Goal: Task Accomplishment & Management: Use online tool/utility

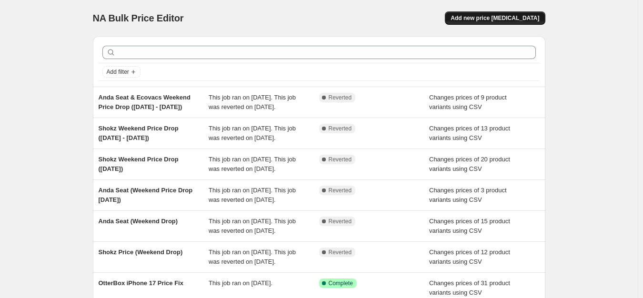
click at [500, 16] on span "Add new price change job" at bounding box center [495, 18] width 89 height 8
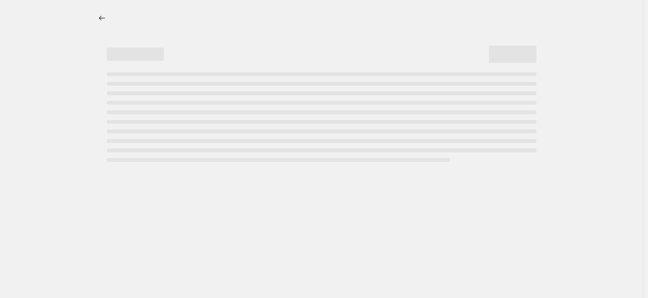
select select "percentage"
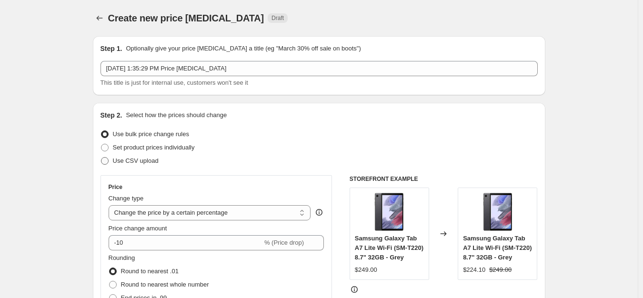
click at [152, 166] on label "Use CSV upload" at bounding box center [129, 160] width 58 height 13
click at [101, 158] on input "Use CSV upload" at bounding box center [101, 157] width 0 height 0
radio input "true"
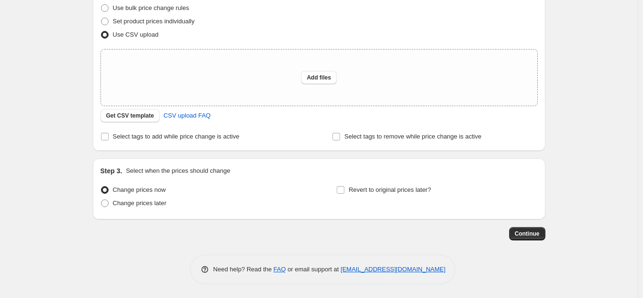
scroll to position [127, 0]
click at [151, 114] on span "Get CSV template" at bounding box center [130, 115] width 48 height 8
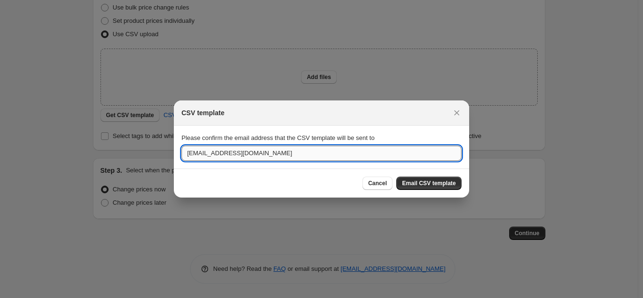
click at [210, 156] on input "support@horizonstore.com.au" at bounding box center [321, 153] width 280 height 15
type input "Harsh.sagar@horizonstore.com.au"
click at [429, 184] on span "Email CSV template" at bounding box center [429, 184] width 54 height 8
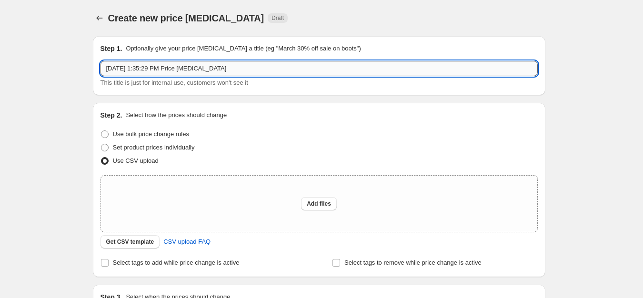
click at [306, 73] on input "Oct 6, 2025, 1:35:29 PM Price change job" at bounding box center [318, 68] width 437 height 15
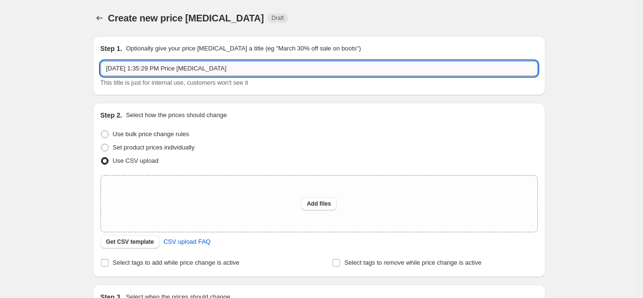
paste input "(7 Oct - 13 Oct)"
type input "Shokz Pricing Drop (7 Oct - 13 Oct)"
click at [585, 44] on div "Create new price change job. This page is ready Create new price change job Dra…" at bounding box center [319, 212] width 638 height 425
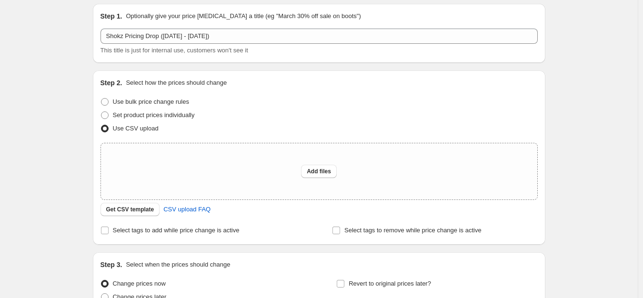
scroll to position [48, 0]
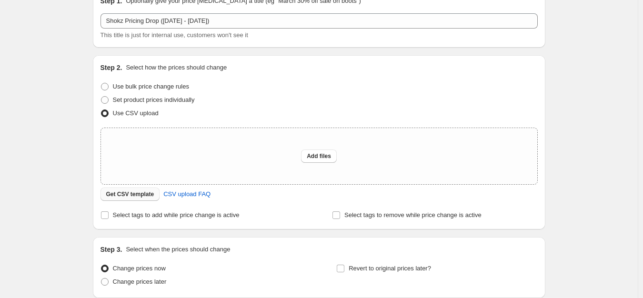
click at [123, 192] on span "Get CSV template" at bounding box center [130, 194] width 48 height 8
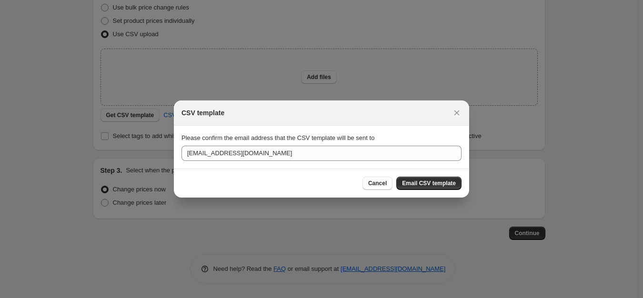
scroll to position [0, 0]
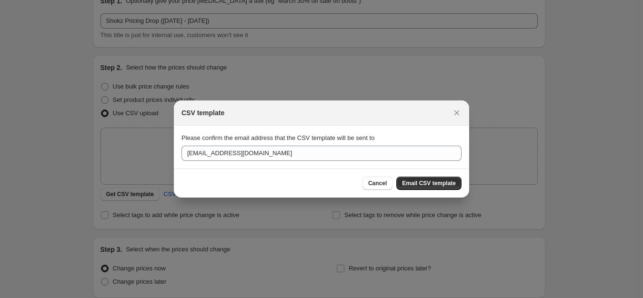
drag, startPoint x: 377, startPoint y: 183, endPoint x: 375, endPoint y: 174, distance: 9.4
click at [375, 174] on div "Cancel Email CSV template" at bounding box center [321, 183] width 295 height 29
click at [374, 188] on button "Cancel" at bounding box center [377, 183] width 30 height 13
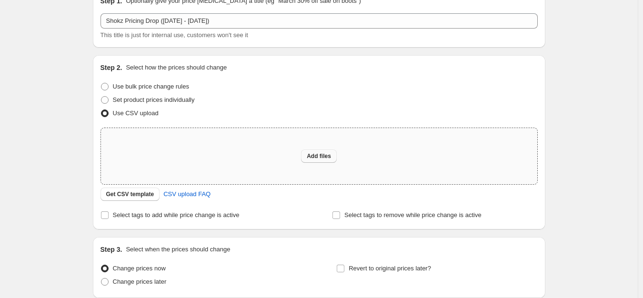
click at [323, 155] on span "Add files" at bounding box center [319, 156] width 24 height 8
type input "C:\fakepath\Shokz Pricing Drop (7 Oct - 13 Oct).csv"
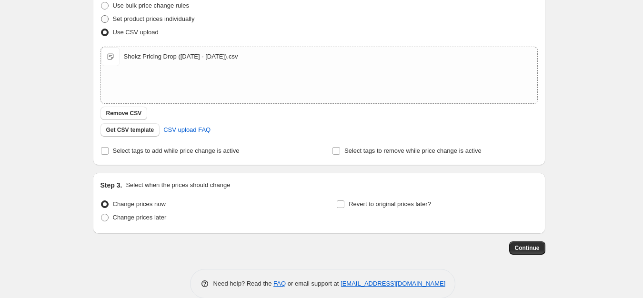
scroll to position [143, 0]
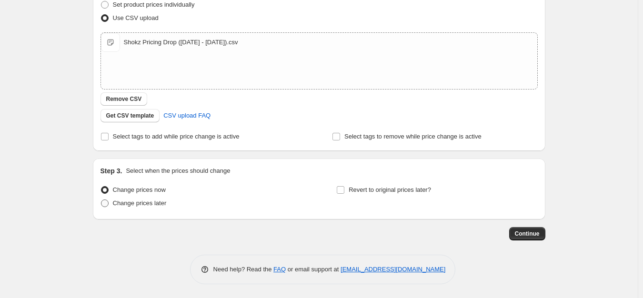
click at [136, 202] on span "Change prices later" at bounding box center [140, 203] width 54 height 7
click at [101, 200] on input "Change prices later" at bounding box center [101, 200] width 0 height 0
radio input "true"
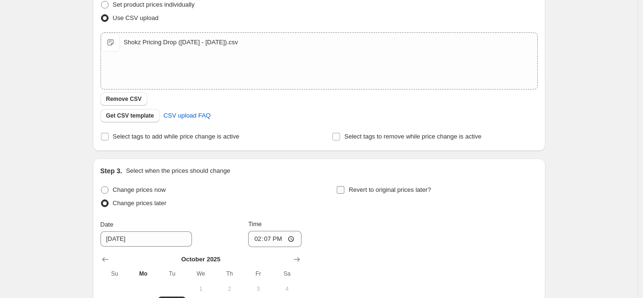
click at [344, 193] on input "Revert to original prices later?" at bounding box center [341, 190] width 8 height 8
checkbox input "true"
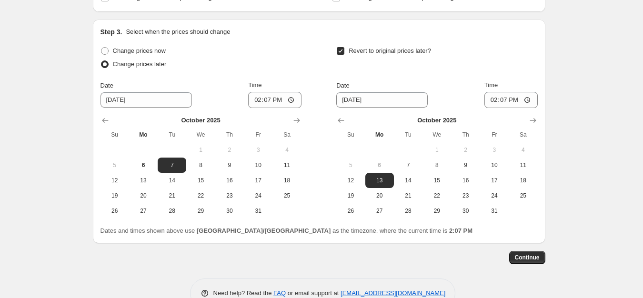
scroll to position [286, 0]
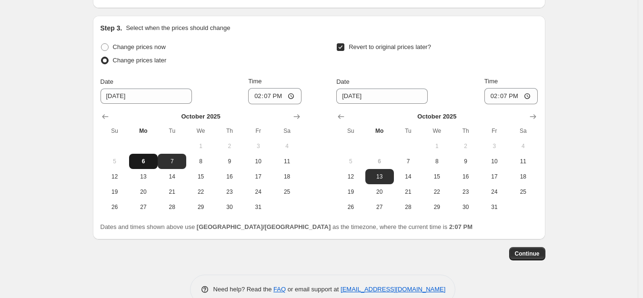
click at [148, 161] on span "6" at bounding box center [143, 162] width 21 height 8
type input "10/6/2025"
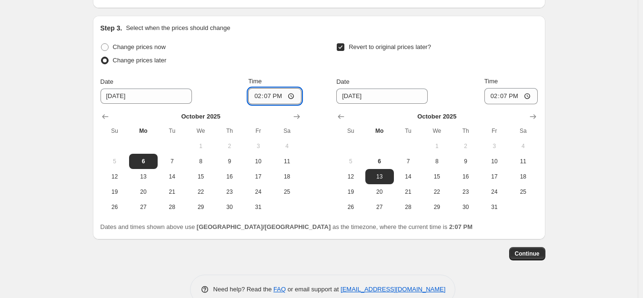
click at [297, 95] on input "14:07" at bounding box center [274, 96] width 53 height 16
type input "14:30"
click at [322, 108] on div "Change prices now Change prices later Date 10/6/2025 Time 14:30 October 2025 Su…" at bounding box center [318, 127] width 437 height 174
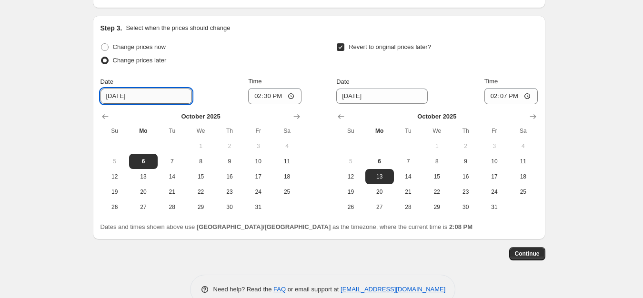
click at [155, 93] on input "10/6/2025" at bounding box center [145, 96] width 91 height 15
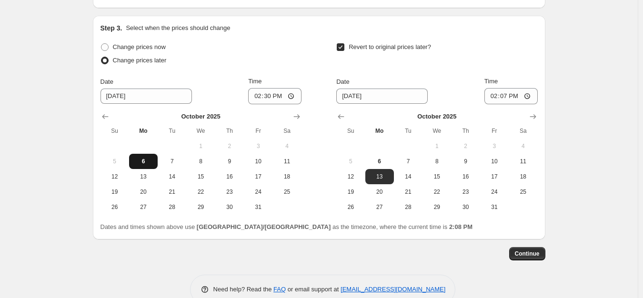
click at [146, 165] on span "6" at bounding box center [143, 162] width 21 height 8
click at [528, 98] on input "14:07" at bounding box center [510, 96] width 53 height 16
click at [530, 97] on input "14:07" at bounding box center [510, 96] width 53 height 16
type input "18:29"
click at [582, 165] on div "Create new price change job. This page is ready Create new price change job Dra…" at bounding box center [319, 16] width 638 height 604
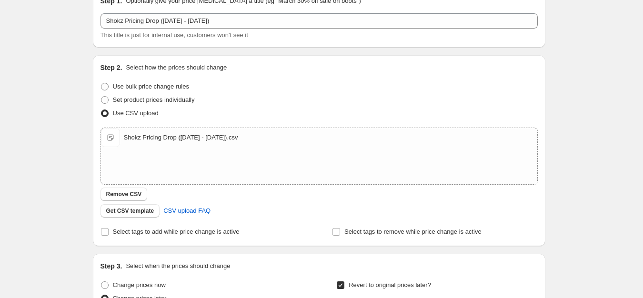
scroll to position [0, 0]
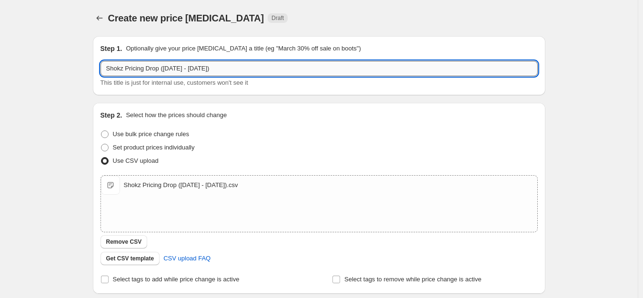
click at [462, 66] on input "Shokz Pricing Drop (7 Oct - 13 Oct)" at bounding box center [318, 68] width 437 height 15
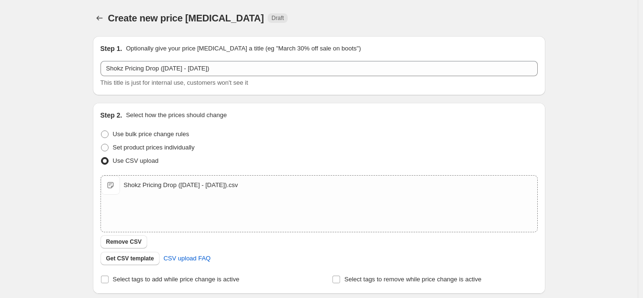
click at [566, 75] on div "Create new price change job. This page is ready Create new price change job Dra…" at bounding box center [319, 302] width 638 height 604
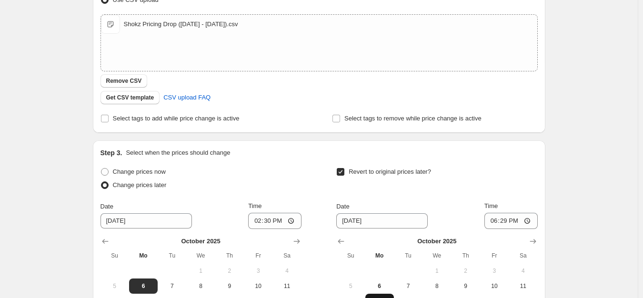
scroll to position [306, 0]
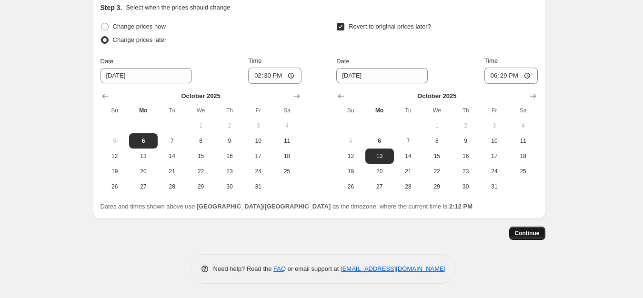
click at [524, 234] on span "Continue" at bounding box center [527, 234] width 25 height 8
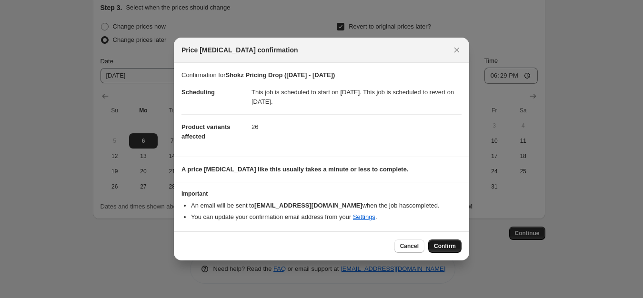
click at [444, 245] on span "Confirm" at bounding box center [445, 246] width 22 height 8
